Goal: Information Seeking & Learning: Learn about a topic

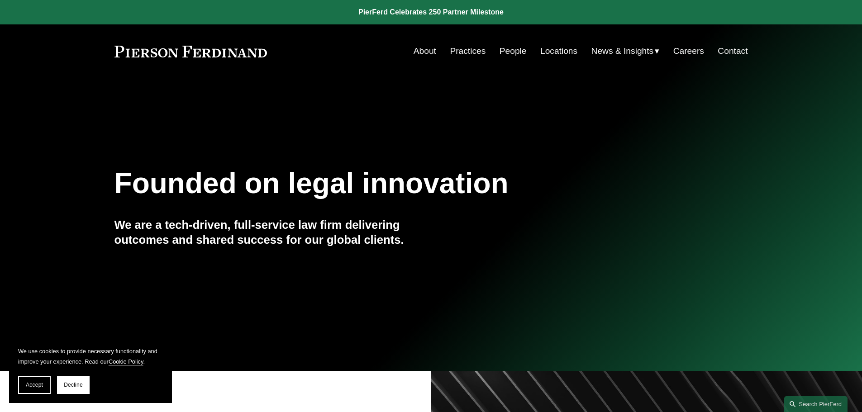
click at [511, 52] on link "People" at bounding box center [512, 51] width 27 height 17
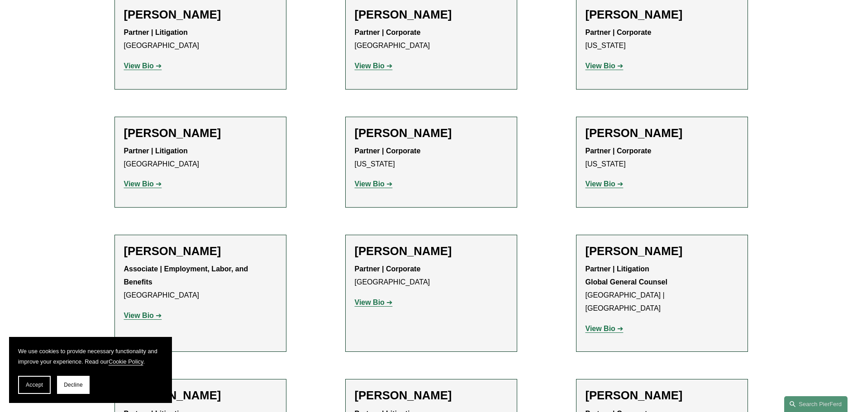
scroll to position [4614, 0]
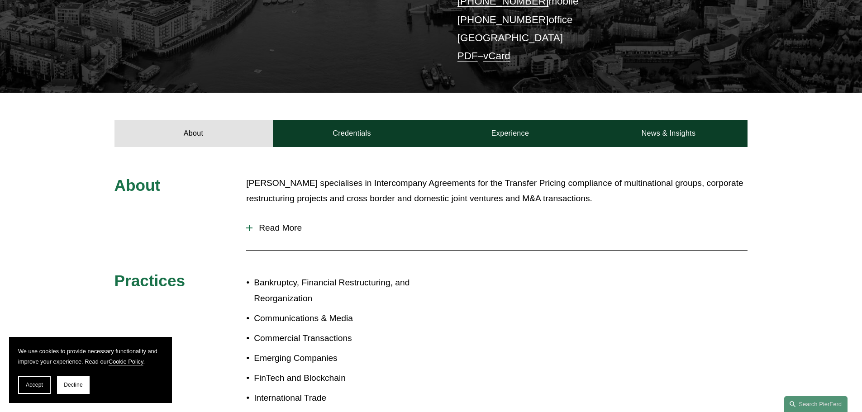
scroll to position [226, 0]
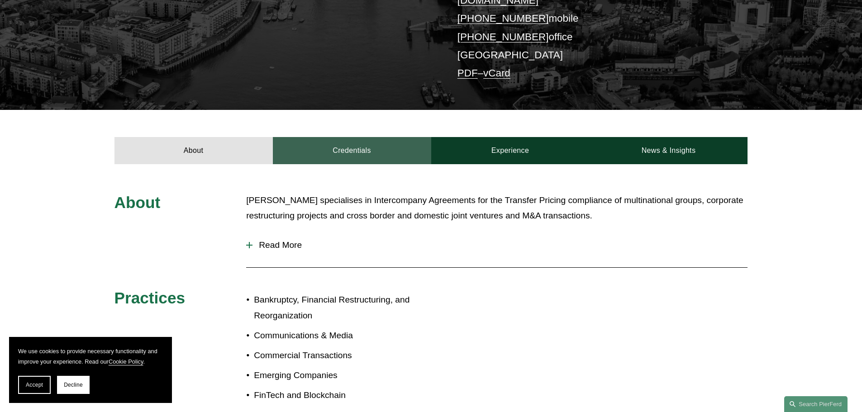
click at [366, 144] on link "Credentials" at bounding box center [352, 150] width 158 height 27
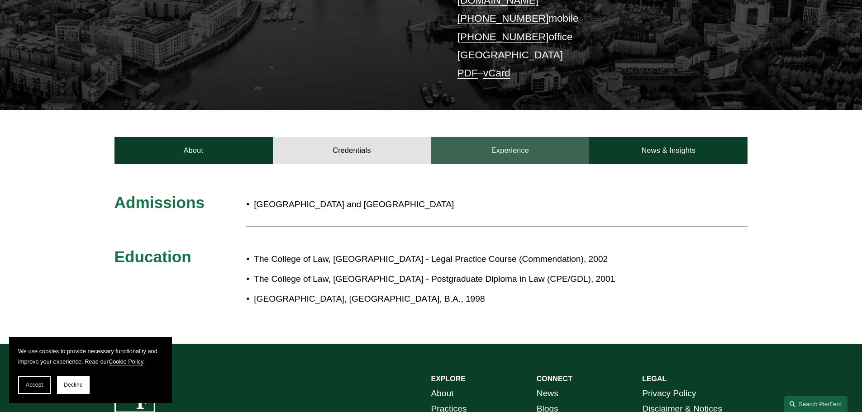
click at [503, 137] on link "Experience" at bounding box center [510, 150] width 158 height 27
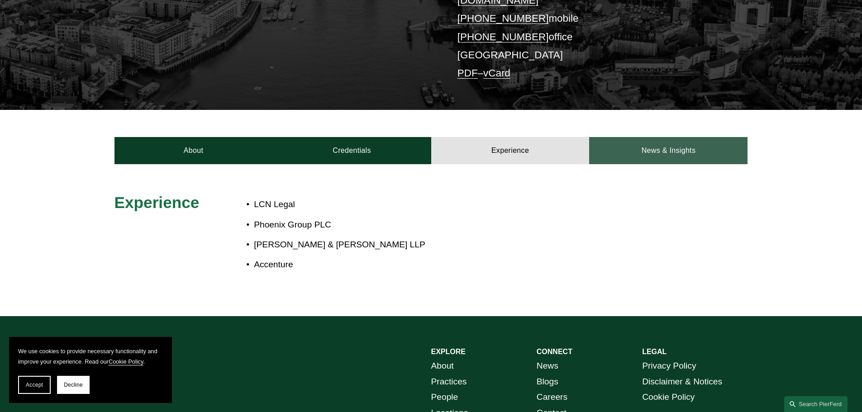
click at [667, 144] on link "News & Insights" at bounding box center [668, 150] width 158 height 27
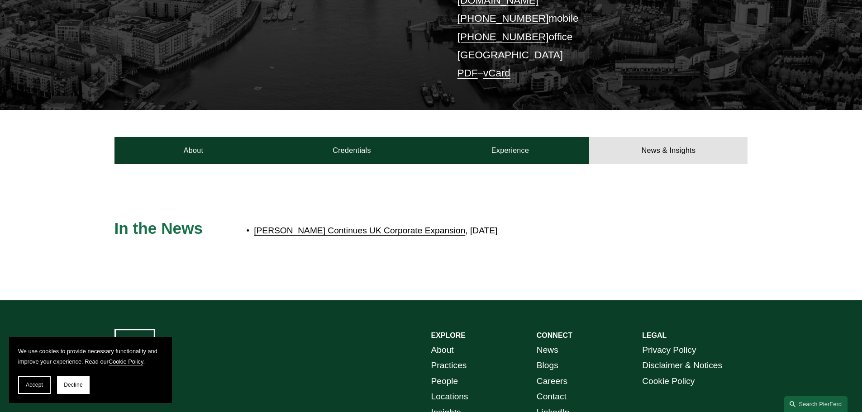
click at [357, 226] on link "[PERSON_NAME] Continues UK Corporate Expansion" at bounding box center [359, 230] width 211 height 9
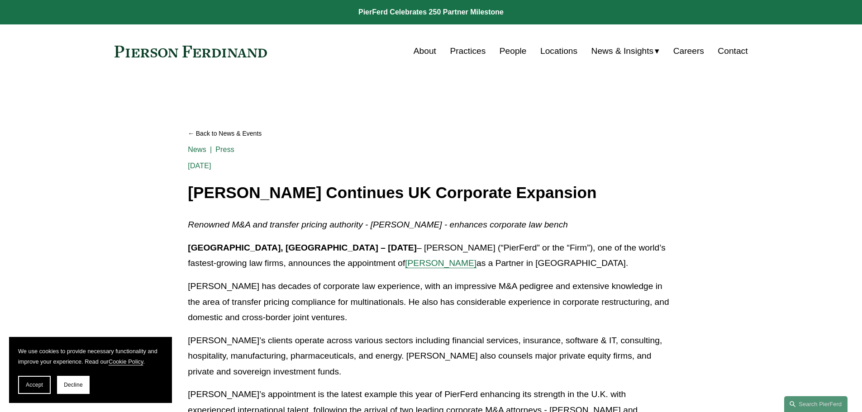
drag, startPoint x: 265, startPoint y: 167, endPoint x: 264, endPoint y: 161, distance: 5.4
